Goal: Check status: Check status

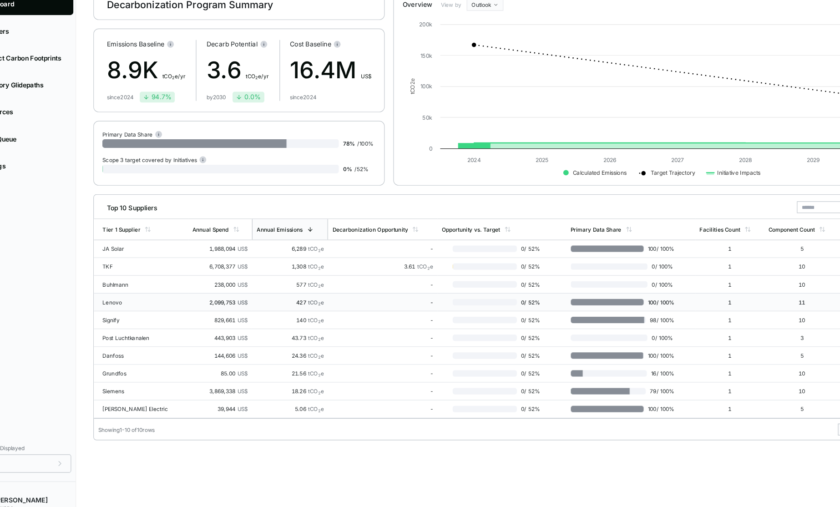
click at [388, 309] on td "-" at bounding box center [364, 304] width 92 height 15
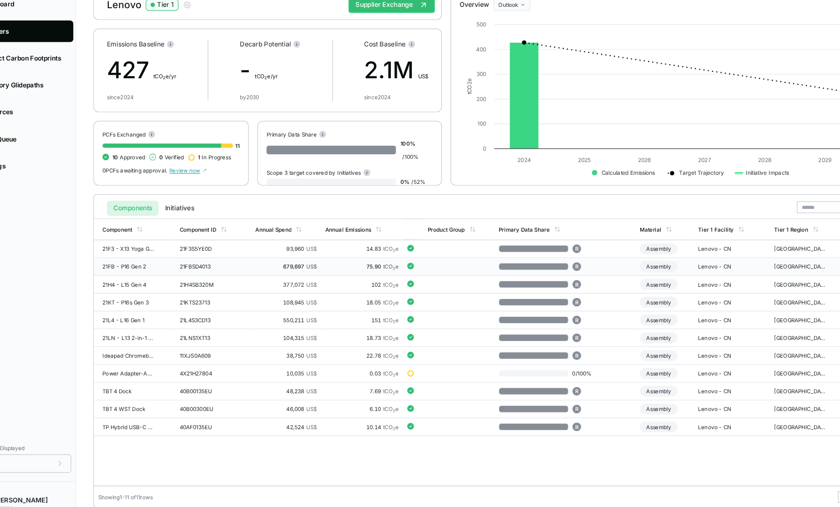
click at [269, 279] on td "679,697 US$" at bounding box center [282, 274] width 59 height 15
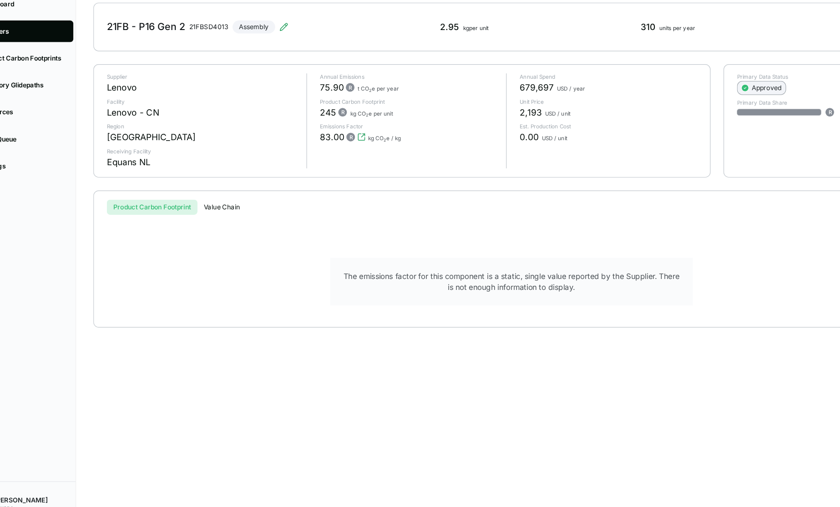
click at [684, 127] on div "Approved" at bounding box center [683, 123] width 33 height 7
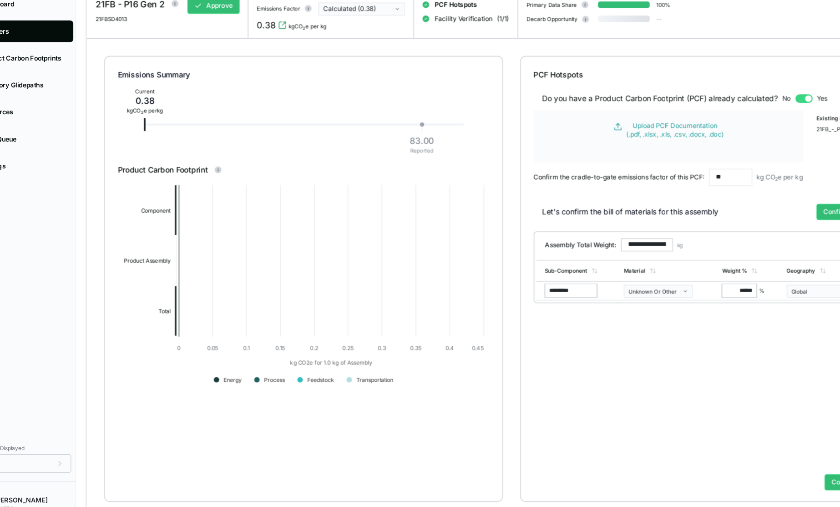
type input "*****"
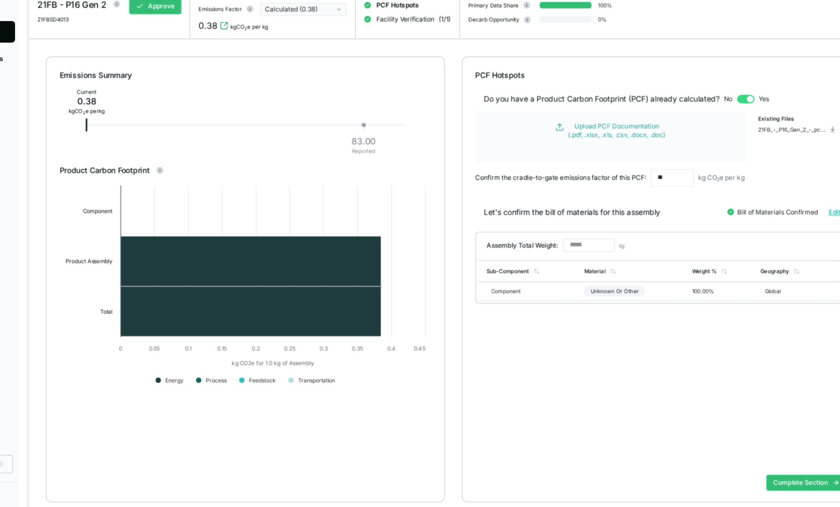
click at [364, 60] on div "Calculated (0.38)" at bounding box center [343, 57] width 58 height 7
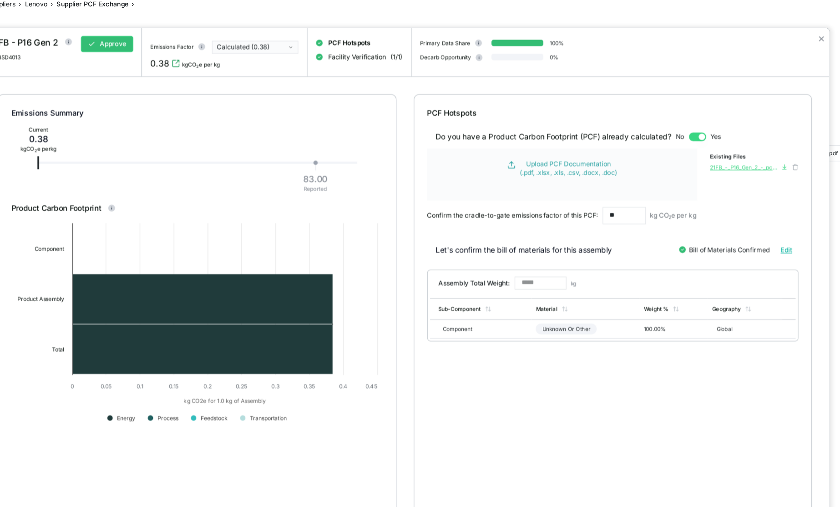
click at [753, 157] on div "21FB_-_P16_Gen_2_-_pcf-thinkpad-p16-gen-2-intel_original_.pdf" at bounding box center [758, 158] width 58 height 5
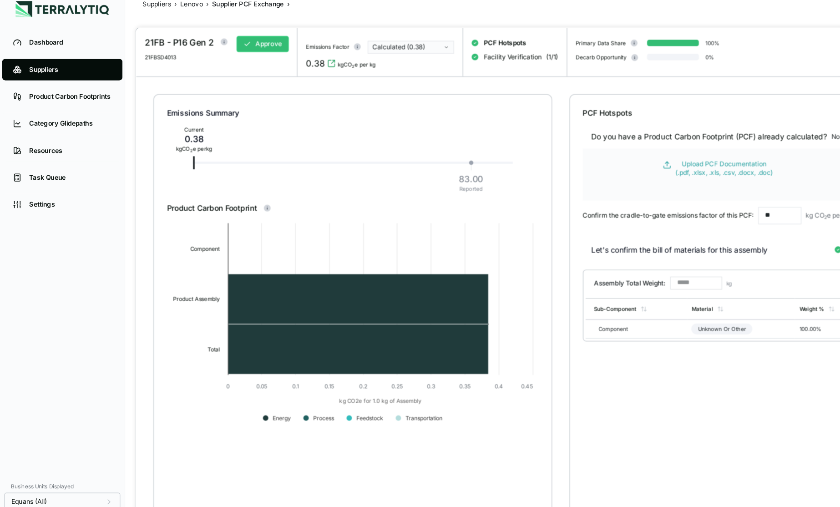
click at [128, 21] on div at bounding box center [420, 253] width 840 height 507
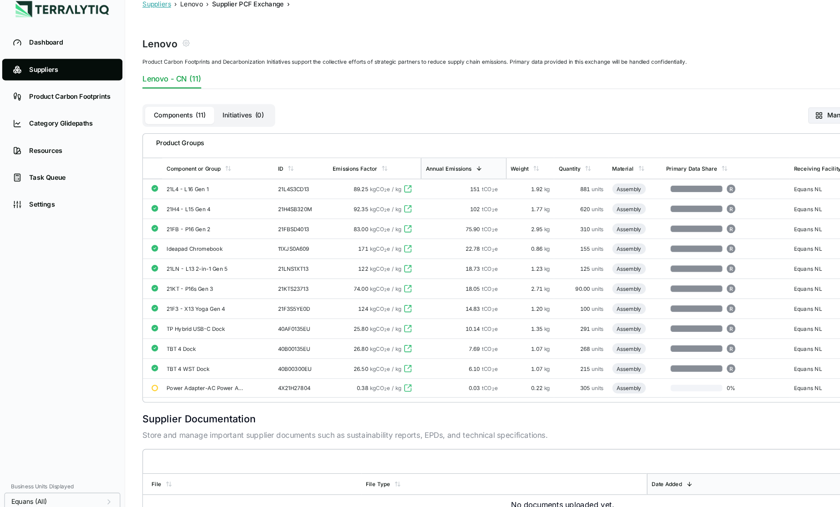
click at [131, 22] on button "Suppliers" at bounding box center [132, 20] width 24 height 7
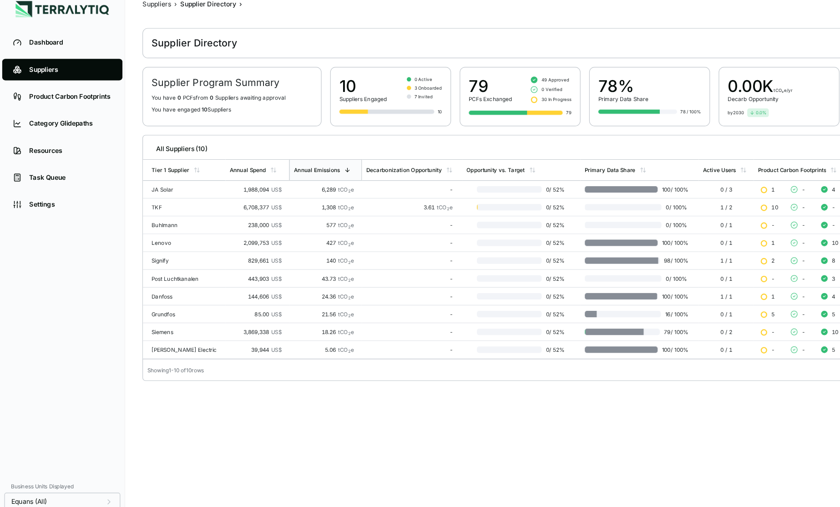
click at [540, 367] on main "Suppliers › Supplier Directory › Supplier Directory Supplier Program Summary Yo…" at bounding box center [472, 248] width 705 height 463
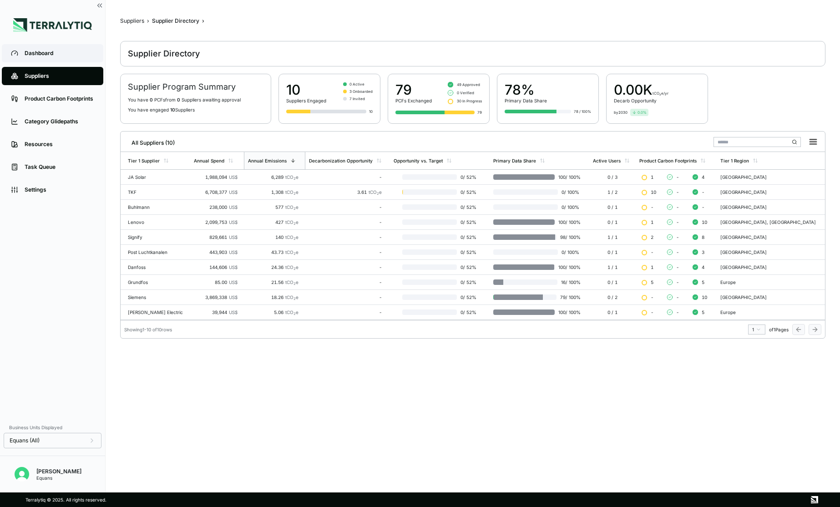
click at [49, 51] on div "Dashboard" at bounding box center [60, 53] width 70 height 7
